Goal: Information Seeking & Learning: Compare options

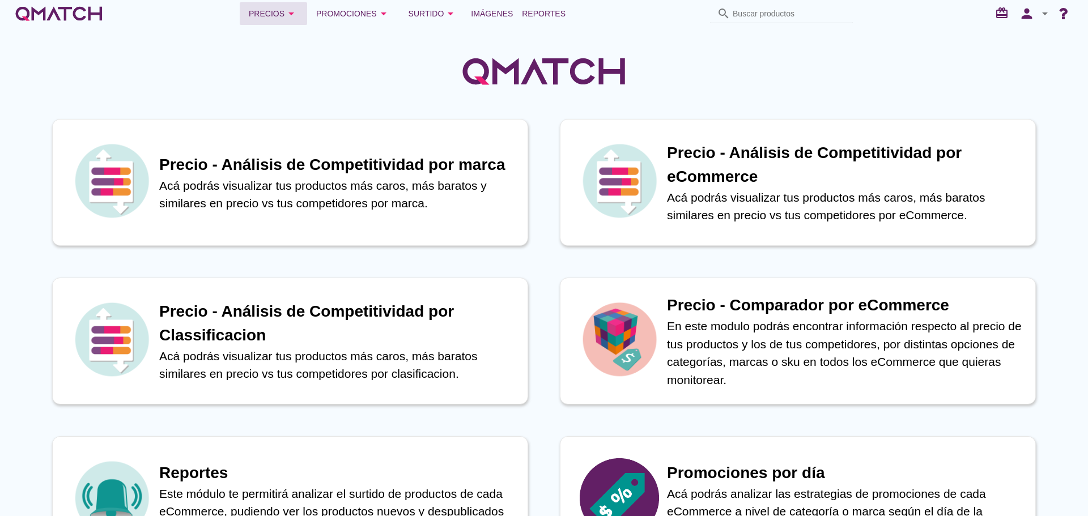
click at [273, 13] on div "Precios arrow_drop_down" at bounding box center [273, 14] width 49 height 14
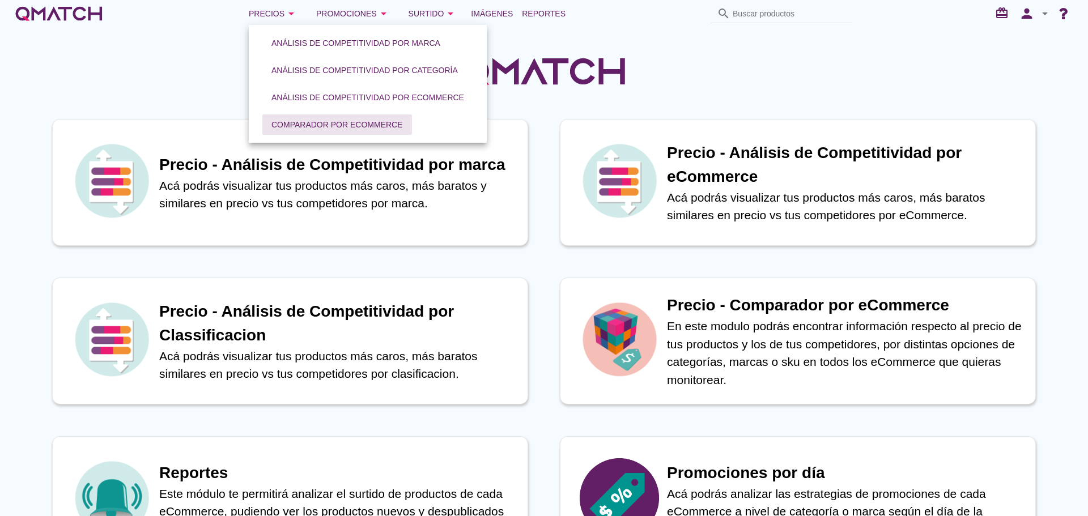
click at [348, 122] on div "Comparador por eCommerce" at bounding box center [338, 125] width 132 height 12
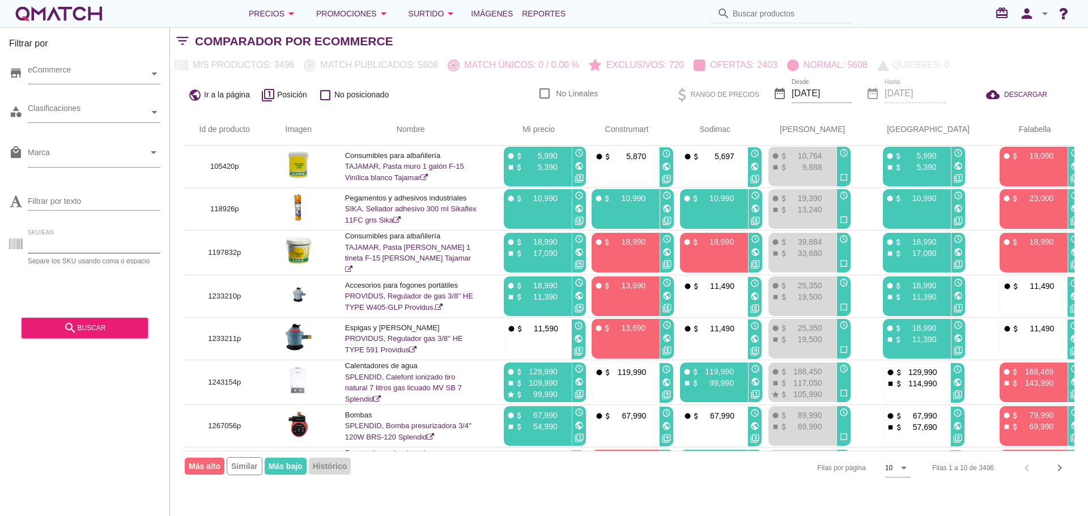
click at [57, 242] on input "SKU/EAN" at bounding box center [94, 244] width 133 height 18
paste input "1018373p 1018373p 1039251p 1039251p 1039251p 1055302p 1055302p 1055302p 1055302…"
type input "1018373p 1018373p 1039251p 1039251p 1039251p 1055302p 1055302p 1055302p 1055302…"
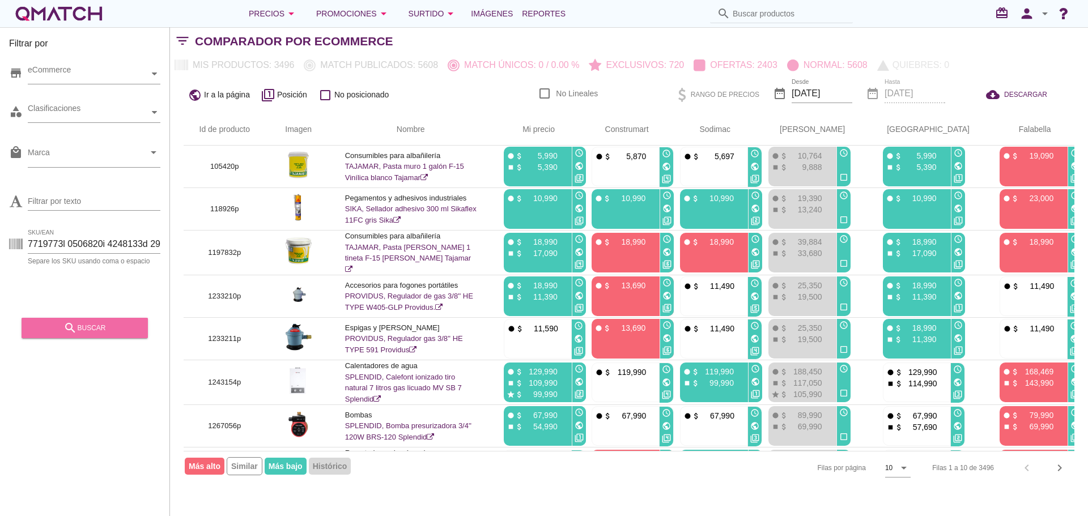
click at [86, 325] on div "search buscar" at bounding box center [85, 328] width 108 height 14
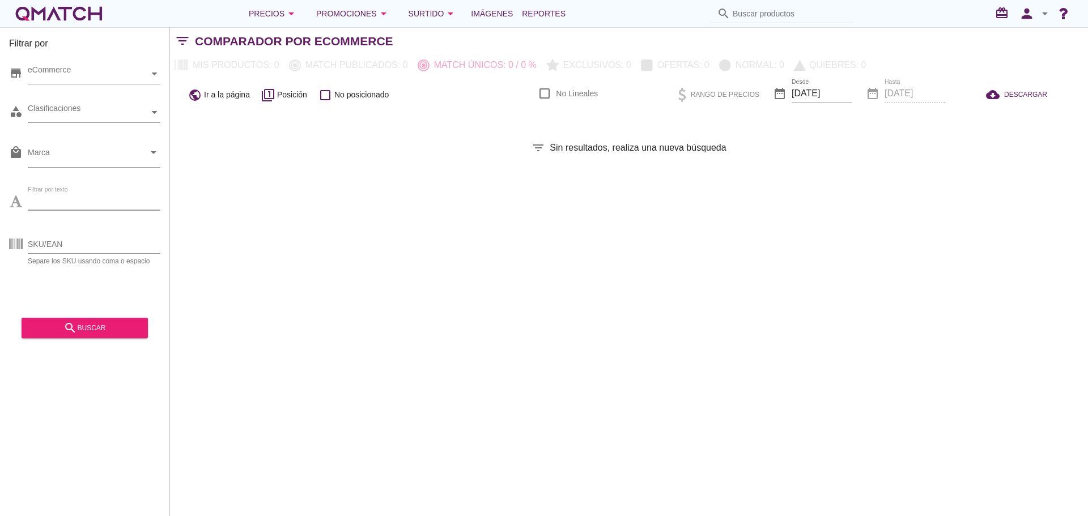
click at [62, 202] on input "Filtrar por texto" at bounding box center [94, 201] width 133 height 18
paste input "1018373p 1018373p 1039251p 1039251p 1039251p 1055302p 1055302p 1055302p 1055302…"
type input "1018373p 1018373p 1039251p 1039251p 1039251p 1055302p 1055302p 1055302p 1055302…"
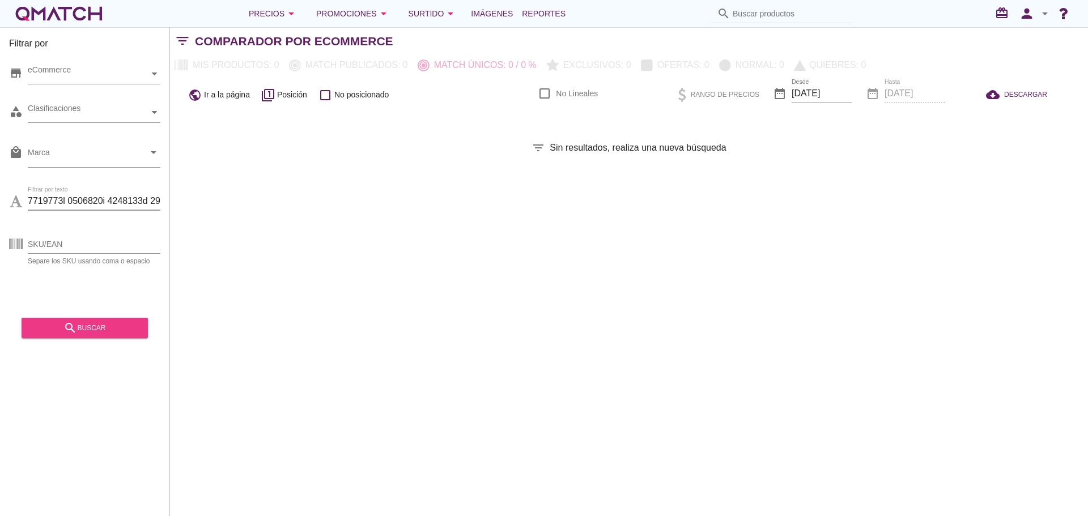
click at [91, 324] on div "search buscar" at bounding box center [85, 328] width 108 height 14
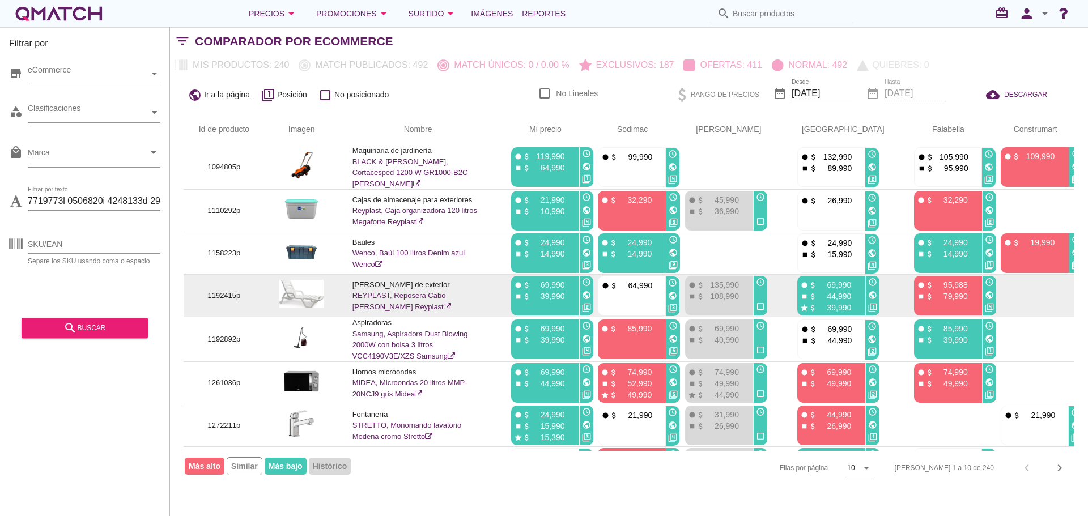
scroll to position [130, 0]
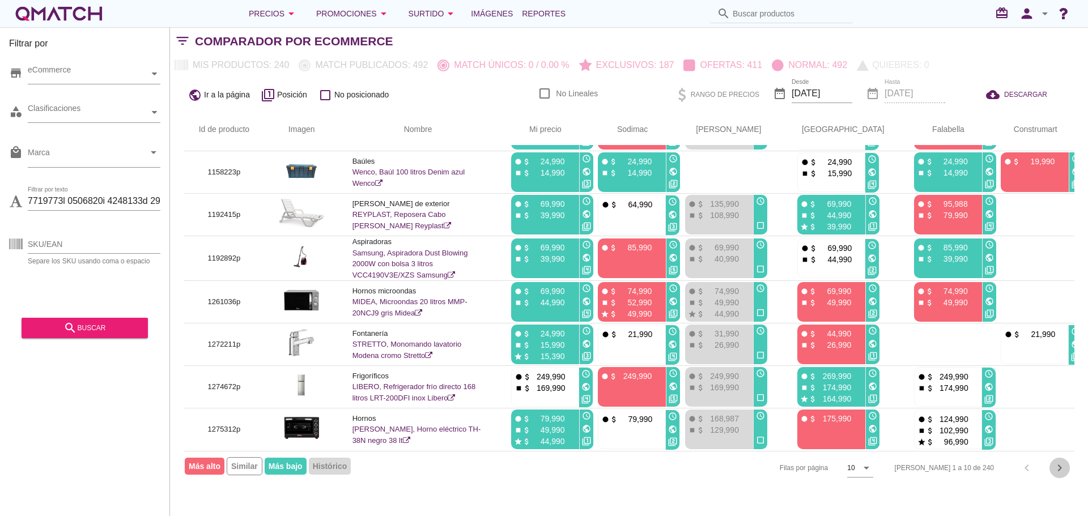
click at [1053, 469] on icon "chevron_right" at bounding box center [1060, 468] width 14 height 14
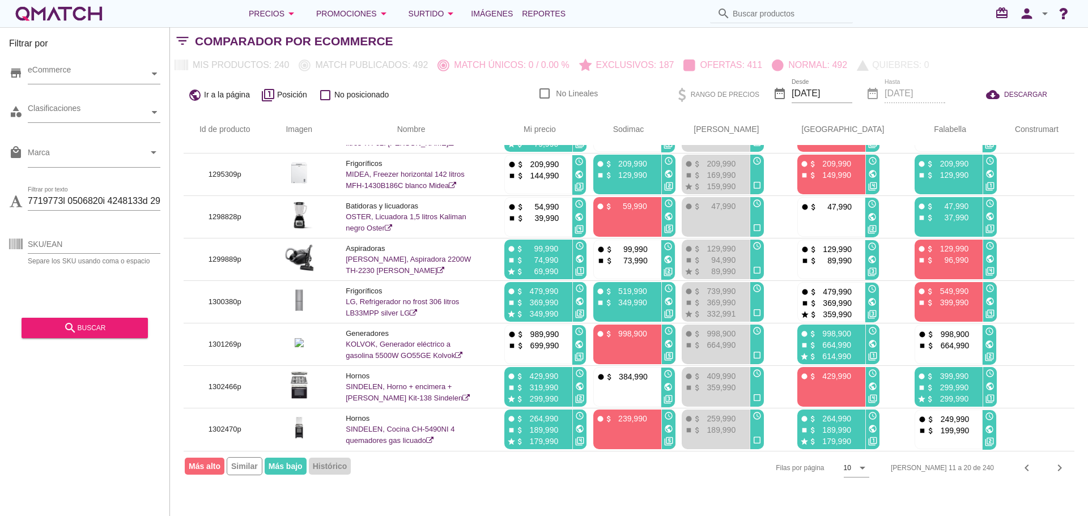
scroll to position [0, 0]
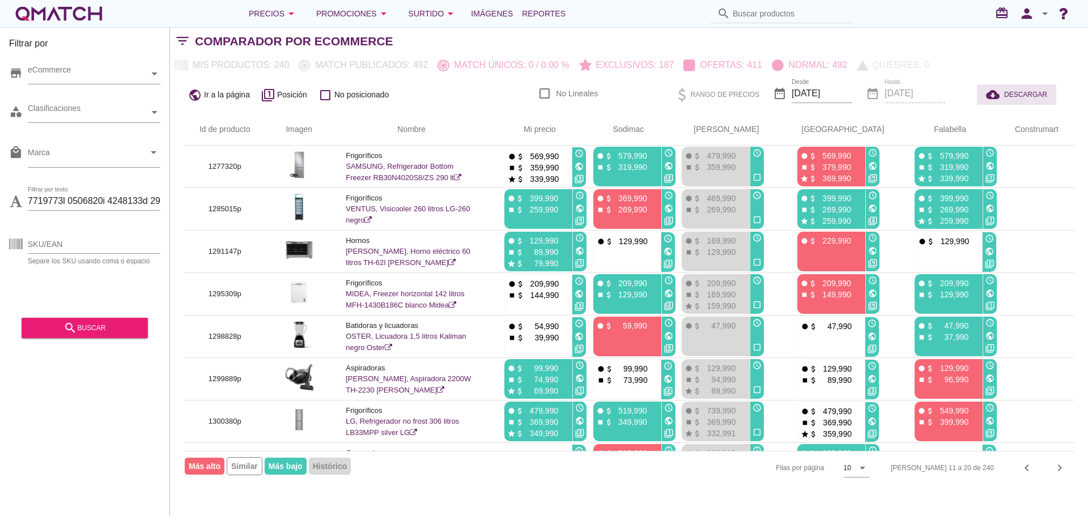
click at [1019, 101] on button "cloud_download DESCARGAR" at bounding box center [1016, 94] width 79 height 20
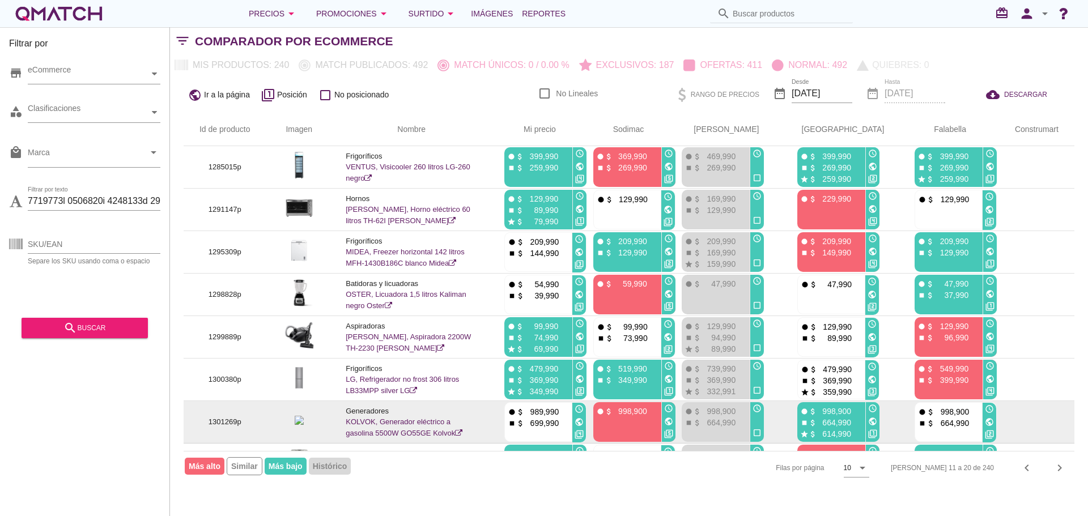
scroll to position [119, 0]
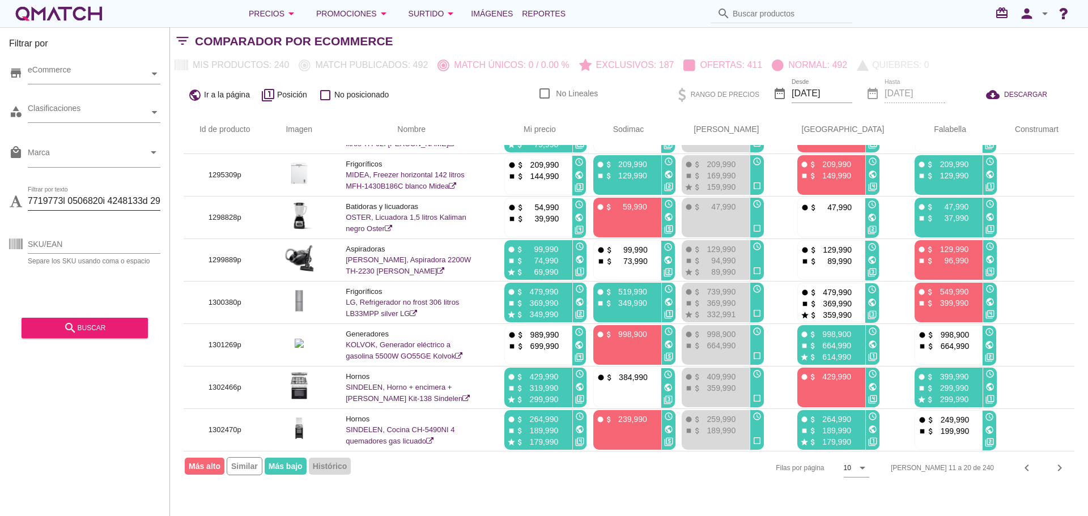
click at [130, 202] on input "Filtrar por texto" at bounding box center [94, 201] width 133 height 18
paste input "1018373p 1018373p 1039251p 1039251p 1039251p 1055302p 1055302p 1055302p 1055302p"
type input "1018373p 1018373p 1039251p 1039251p 1039251p 1055302p 1055302p 1055302p 1055302p"
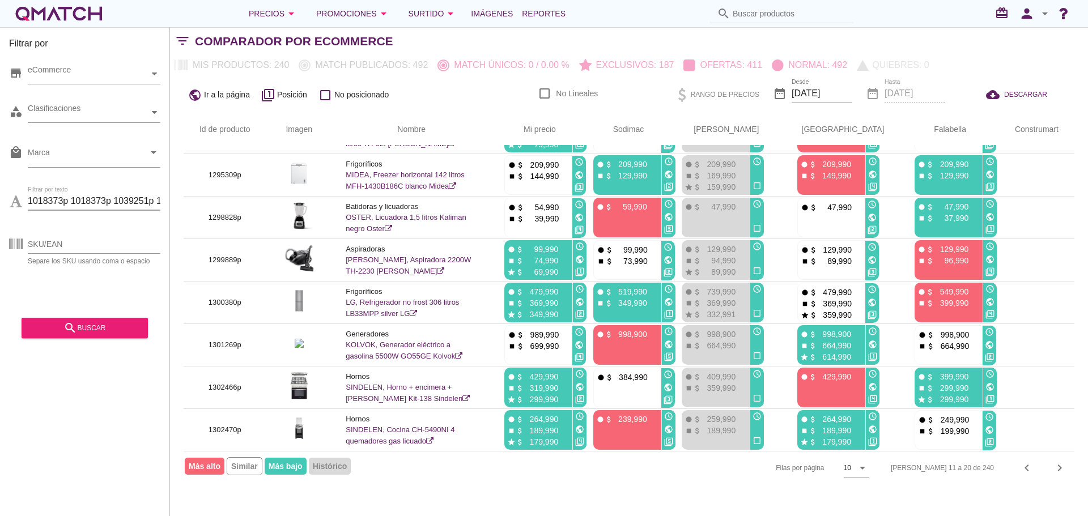
click at [107, 339] on div "Filtrar por store eCommerce category Clasificaciones local_mall Marca arrow_dro…" at bounding box center [85, 271] width 170 height 489
click at [107, 323] on div "search buscar" at bounding box center [85, 328] width 108 height 14
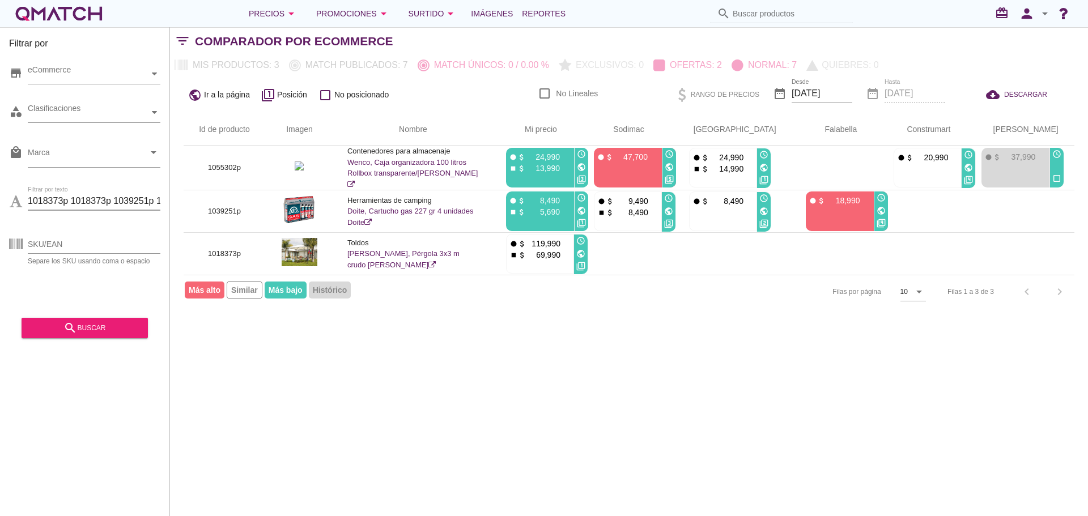
click at [107, 205] on input "1018373p 1018373p 1039251p 1039251p 1039251p 1055302p 1055302p 1055302p 1055302p" at bounding box center [94, 201] width 133 height 18
click at [99, 238] on input "SKU/EAN" at bounding box center [94, 244] width 133 height 18
paste input "1018373p 1018373p 1039251p 1039251p 1039251p 1055302p 1055302p 1055302p 1055302p"
type input "1018373p 1018373p 1039251p 1039251p 1039251p 1055302p 1055302p 1055302p 1055302p"
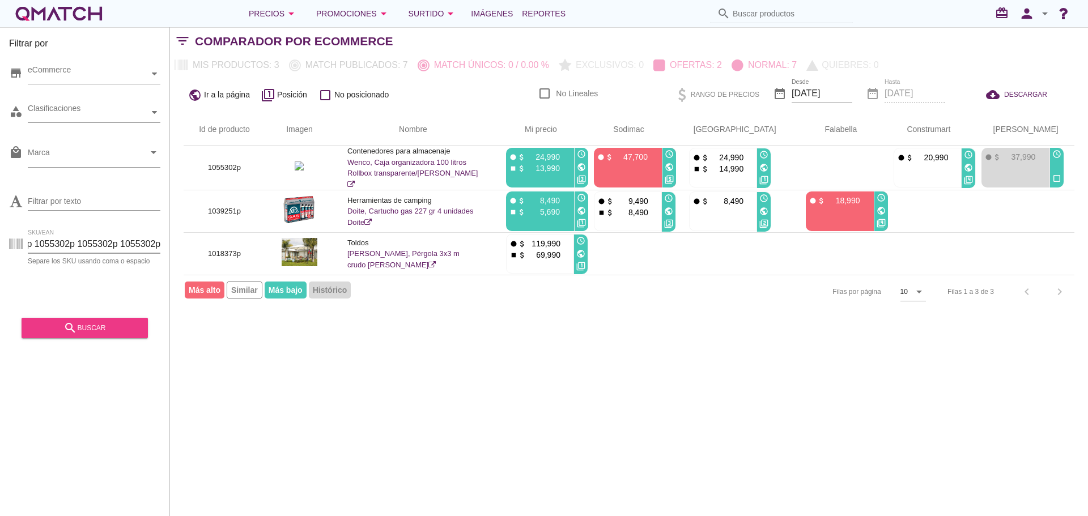
scroll to position [0, 0]
drag, startPoint x: 87, startPoint y: 324, endPoint x: 81, endPoint y: 320, distance: 8.2
click at [87, 325] on div "search buscar" at bounding box center [85, 328] width 108 height 14
click at [69, 244] on input "SKU/EAN" at bounding box center [94, 244] width 133 height 18
paste input "1018373p 1018373p 1039251p 1039251p 1039251p 1055302p 1055302p 1055302p 1055302p"
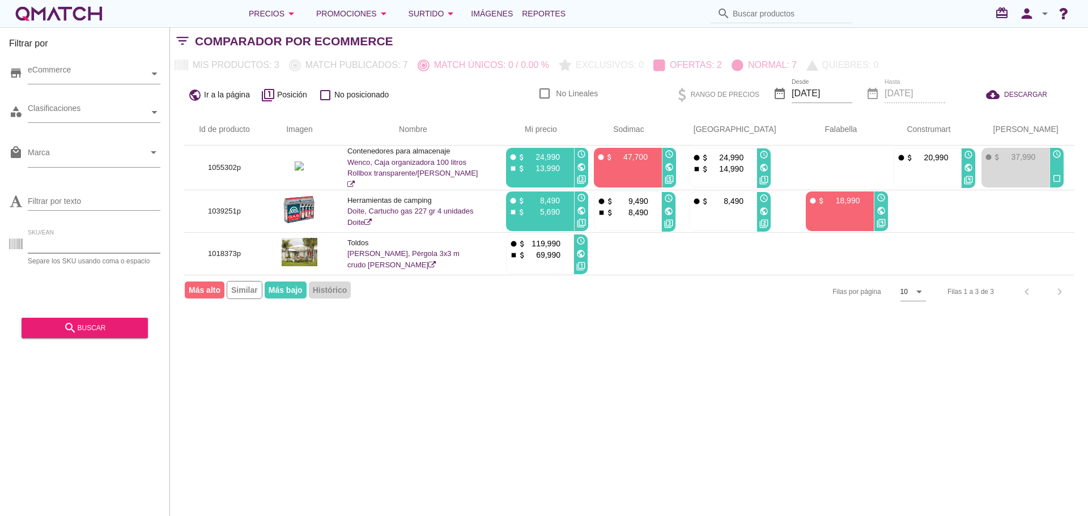
type input "1018373p 1018373p 1039251p 1039251p 1039251p 1055302p 1055302p 1055302p 1055302p"
click at [77, 321] on icon "search" at bounding box center [70, 328] width 14 height 14
click at [124, 238] on input "1018373p 1018373p 1039251p 1039251p 1039251p 1055302p 1055302p 1055302p 1055302p" at bounding box center [94, 244] width 133 height 18
click at [66, 249] on input "SKU/EAN" at bounding box center [94, 244] width 133 height 18
paste input "1367747 1351410 1320502 1367746 1320504 1401253 1449288 1261036 1409365 1353266…"
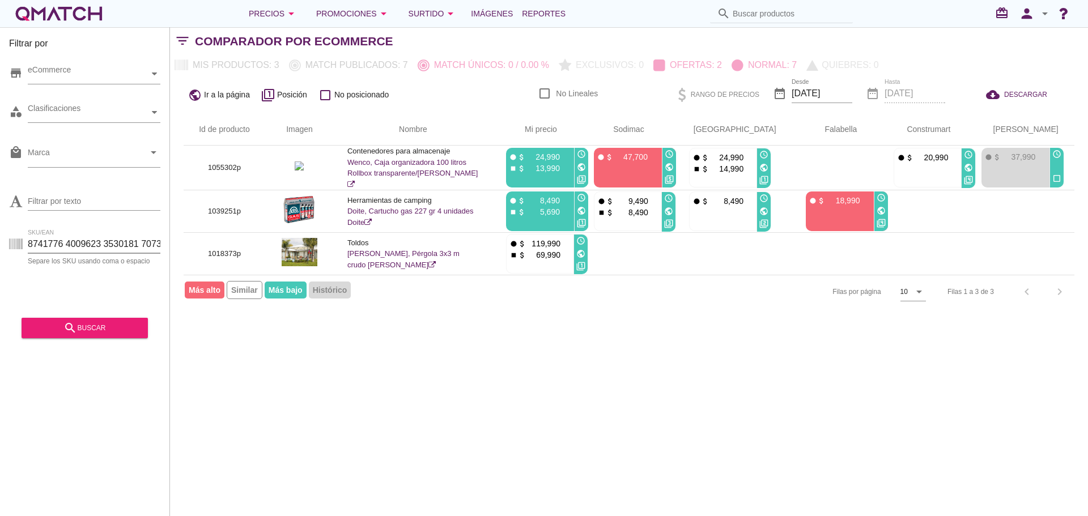
scroll to position [0, 18624]
type input "1367747 1351410 1320502 1367746 1320504 1401253 1449288 1261036 1409365 1353266…"
click at [94, 330] on div "search buscar" at bounding box center [85, 328] width 108 height 14
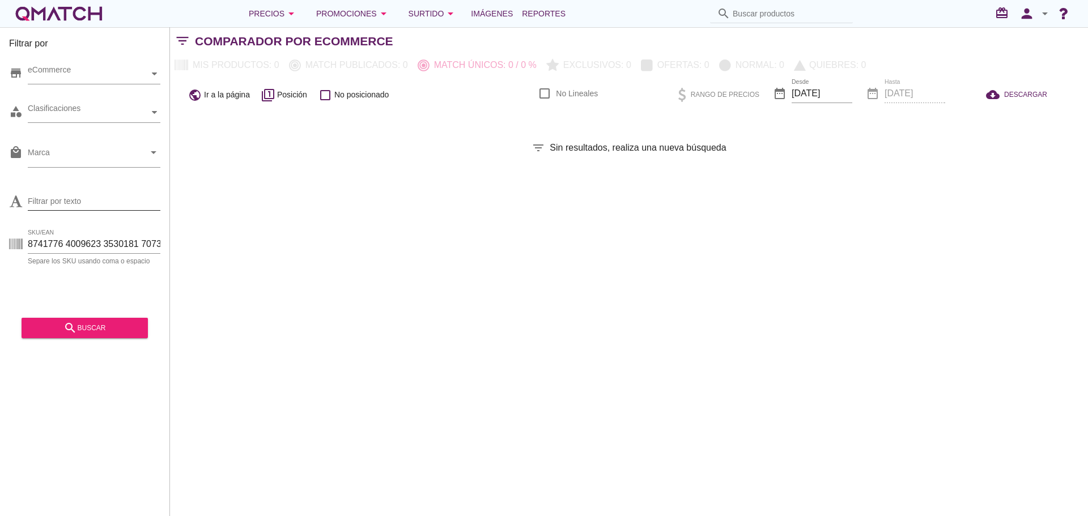
click at [82, 204] on input "Filtrar por texto" at bounding box center [94, 201] width 133 height 18
paste input "1367747 1351410 1320502 1367746 1320504 1401253 1449288 1261036 1409365 1353266…"
type input "1367747 1351410 1320502 1367746 1320504 1401253 1449288 1261036 1409365 1353266…"
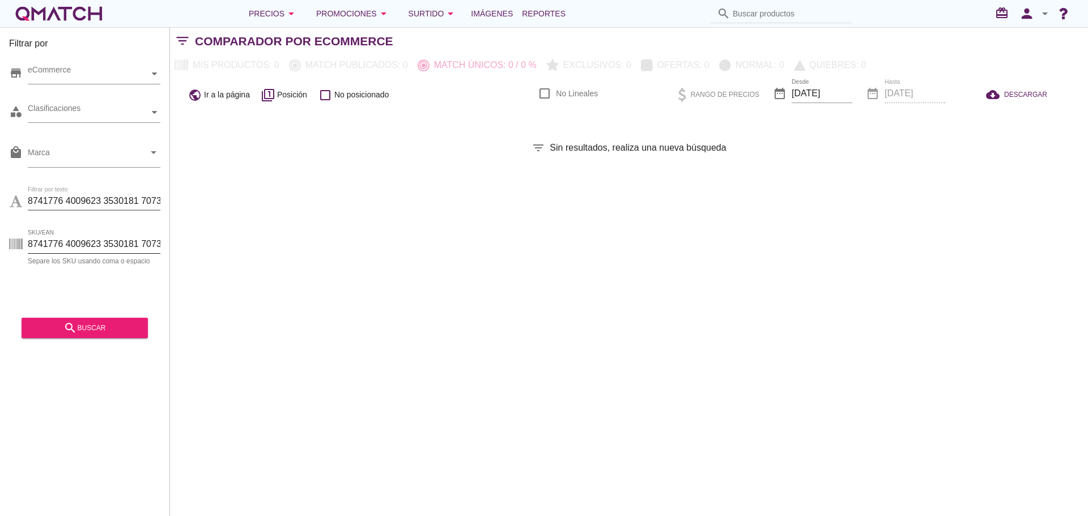
click at [105, 242] on input "SKU/EAN" at bounding box center [94, 244] width 133 height 18
click at [105, 326] on div "search buscar" at bounding box center [85, 328] width 108 height 14
type input "1367747 1351410 1320502 1367746 1320504 1401253 1449288 1261036 1409365 1353266…"
click at [99, 247] on input "SKU/EAN" at bounding box center [94, 244] width 133 height 18
paste input "1492904"
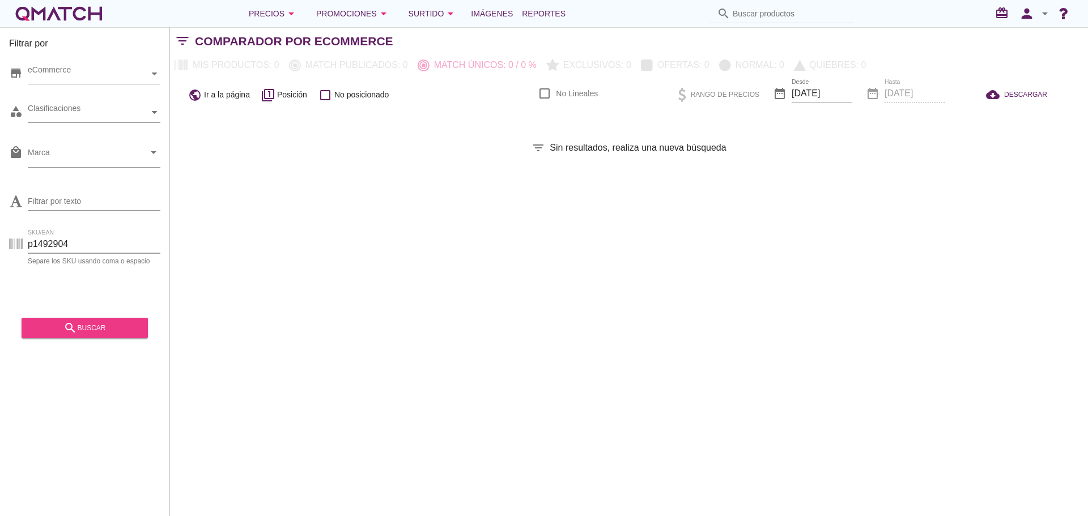
type input "p1492904"
click at [73, 322] on icon "search" at bounding box center [70, 328] width 14 height 14
drag, startPoint x: 77, startPoint y: 249, endPoint x: -49, endPoint y: 231, distance: 127.2
click at [0, 231] on html "5 10 15 20 25 50 Verofatto Ventus Vekka Vaude Vans Vanish Van beek [PERSON_NAME…" at bounding box center [544, 258] width 1088 height 516
click at [67, 236] on input "SKU/EAN" at bounding box center [94, 244] width 133 height 18
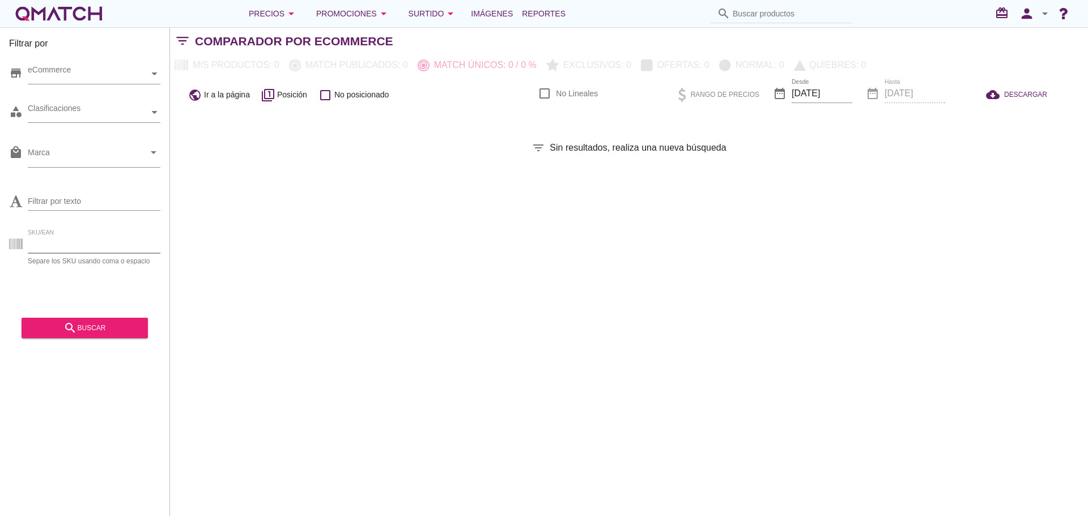
paste input "1018373p 1039251p 1039251p 1039251p 1055302p 1055302p 1055302p 1055302p 1055302…"
type input "1018373p 1039251p 1039251p 1039251p 1055302p 1055302p 1055302p 1055302p 1055302…"
click at [100, 331] on div "search buscar" at bounding box center [85, 328] width 108 height 14
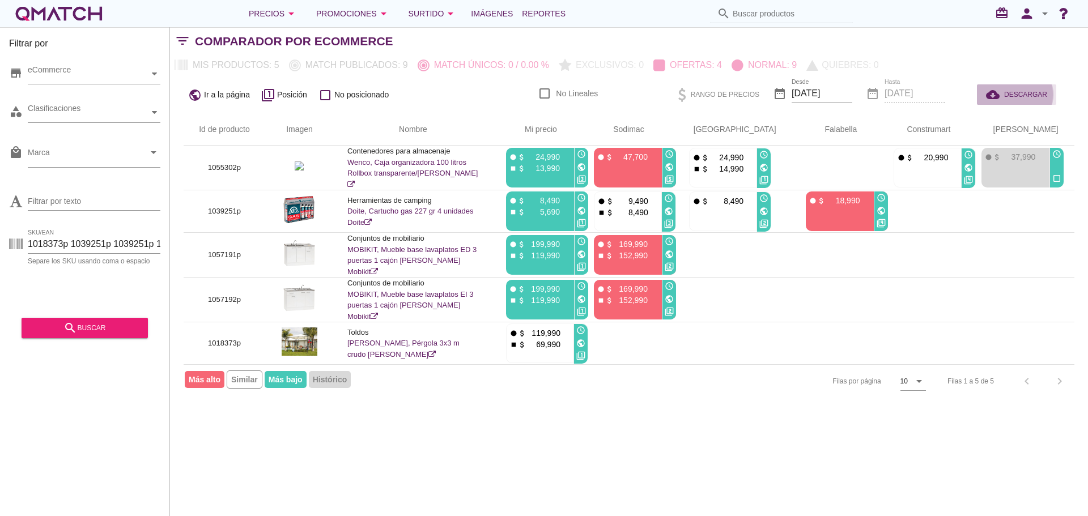
click at [1032, 87] on button "cloud_download DESCARGAR" at bounding box center [1016, 94] width 79 height 20
click at [283, 16] on div "Precios arrow_drop_down" at bounding box center [273, 14] width 49 height 14
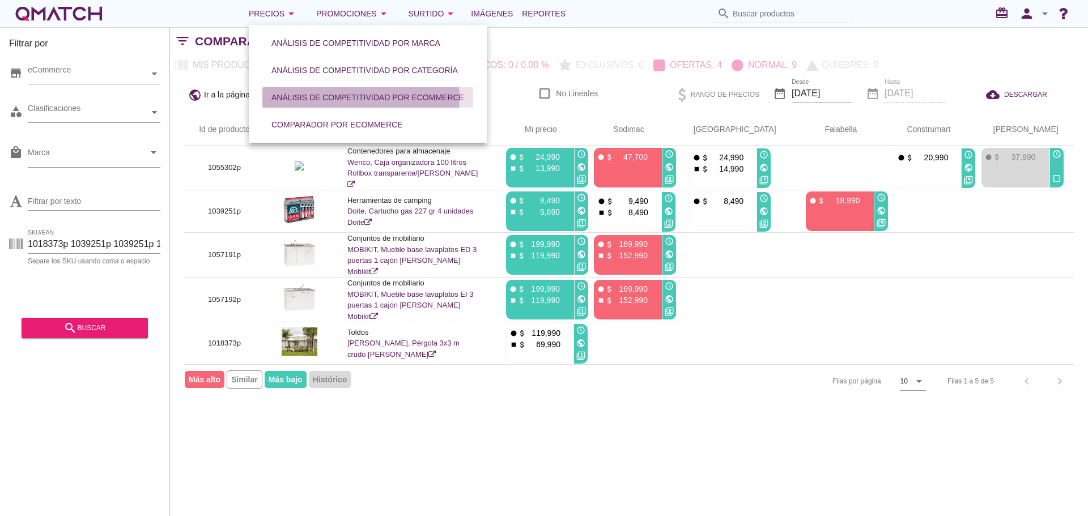
click at [321, 99] on div "Análisis de competitividad por eCommerce" at bounding box center [368, 98] width 193 height 12
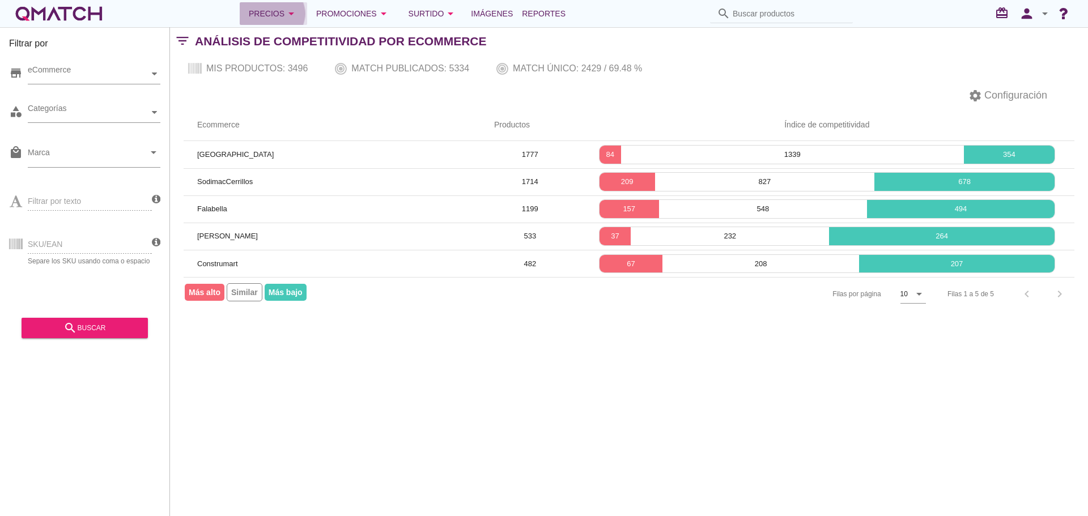
click at [269, 15] on div "Precios arrow_drop_down" at bounding box center [273, 14] width 49 height 14
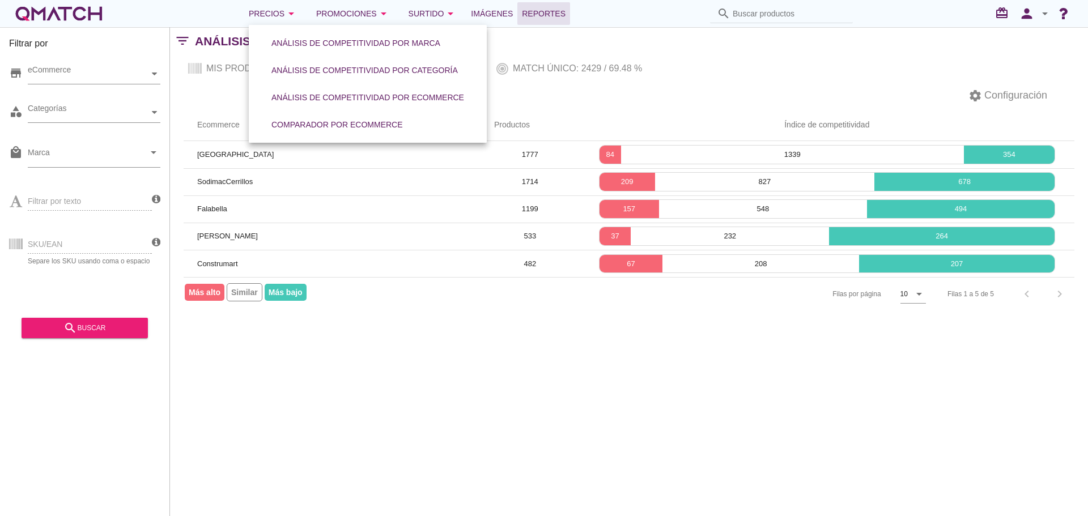
click at [524, 5] on link "Reportes" at bounding box center [544, 13] width 53 height 23
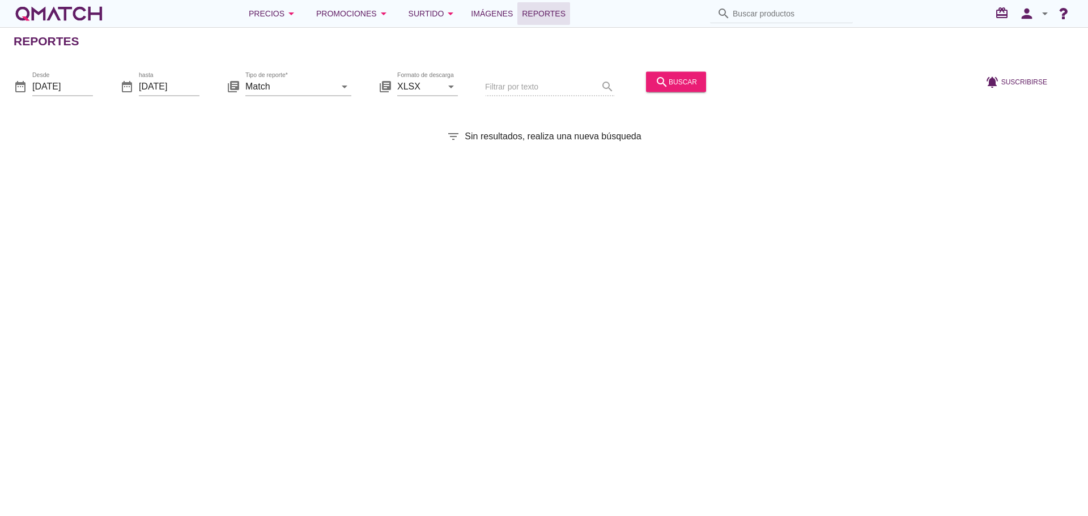
click at [530, 82] on div "Filtrar por texto search" at bounding box center [549, 87] width 129 height 39
click at [503, 86] on div "Filtrar por texto search" at bounding box center [549, 87] width 129 height 39
click at [1027, 13] on icon "person" at bounding box center [1027, 14] width 23 height 16
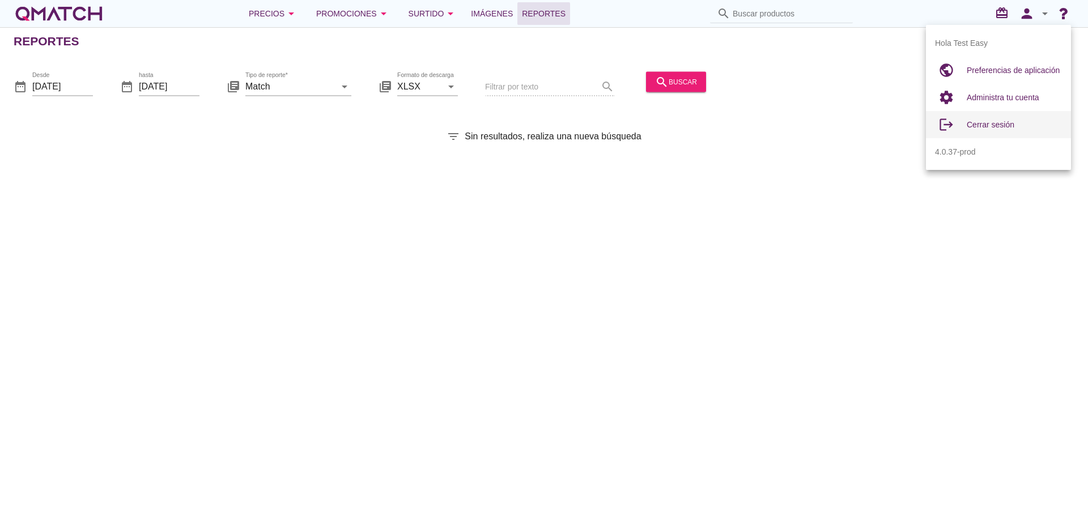
click at [992, 129] on span "Cerrar sesión" at bounding box center [991, 124] width 48 height 9
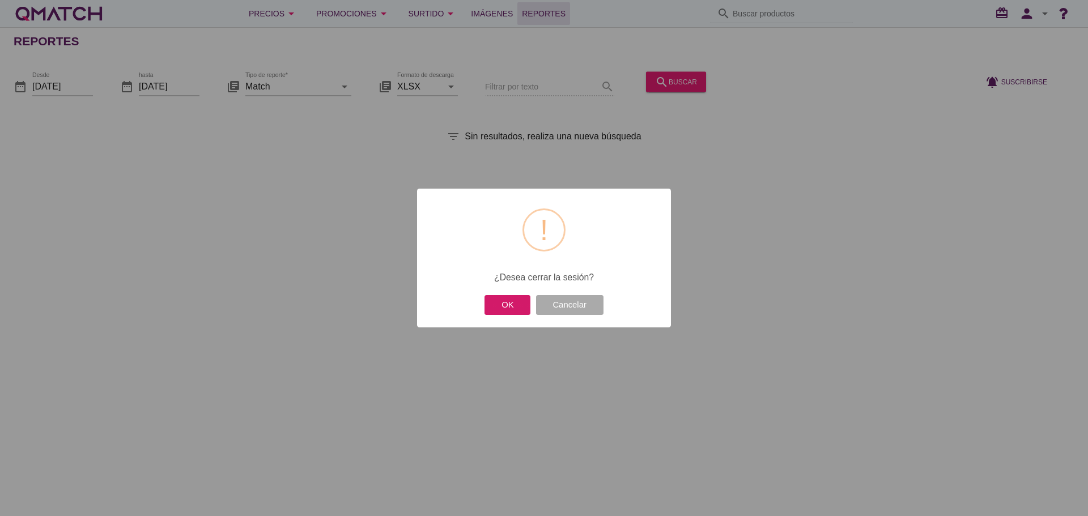
click at [517, 308] on button "OK" at bounding box center [508, 305] width 46 height 20
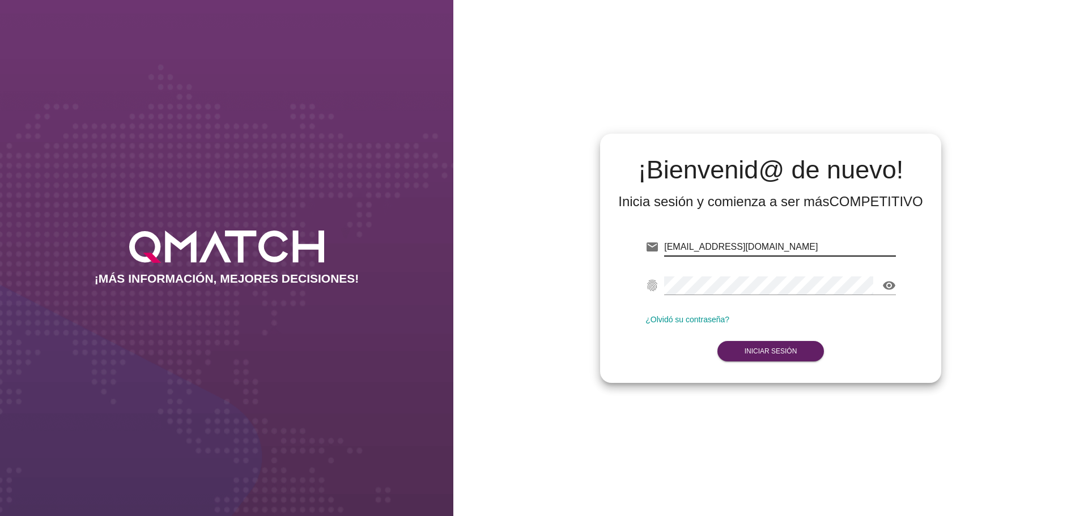
type input "test@test.cencosud.com.co"
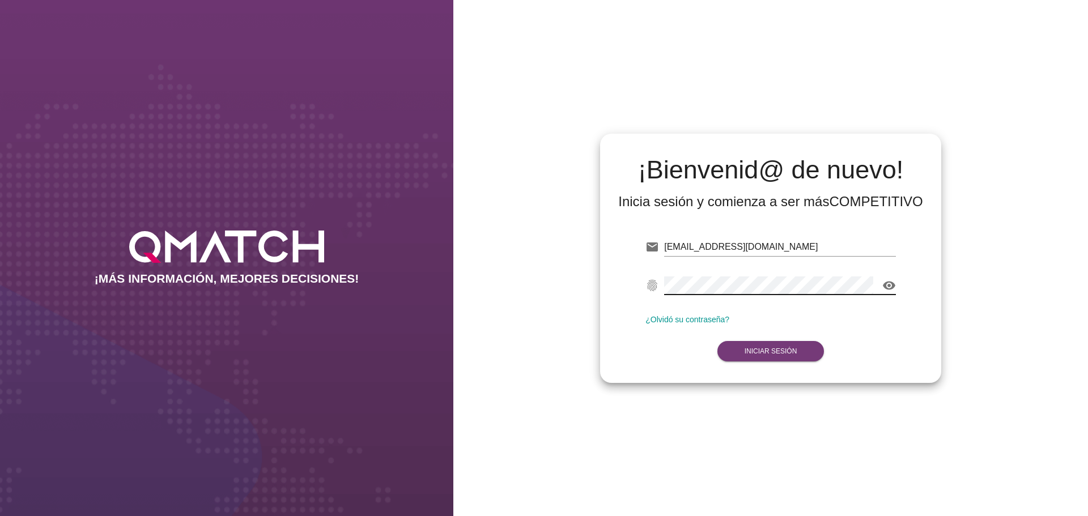
click at [770, 353] on strong "Iniciar Sesión" at bounding box center [771, 352] width 53 height 8
